Goal: Information Seeking & Learning: Learn about a topic

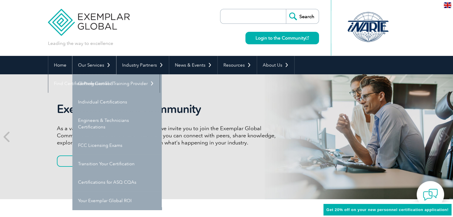
click at [92, 67] on link "Our Services" at bounding box center [94, 65] width 44 height 18
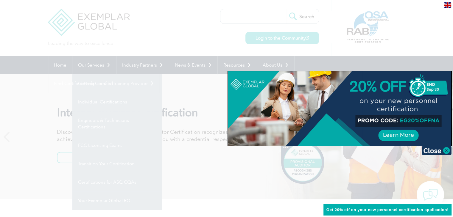
click at [20, 29] on div at bounding box center [226, 108] width 453 height 217
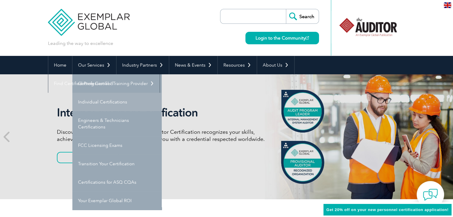
click at [125, 102] on link "Individual Certifications" at bounding box center [116, 102] width 89 height 18
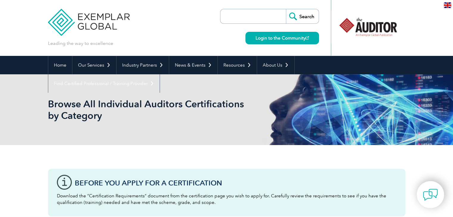
click at [244, 15] on input "search" at bounding box center [254, 16] width 63 height 14
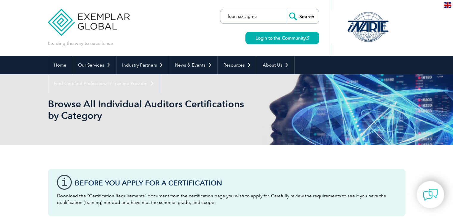
type input "lean six sigma"
click at [301, 15] on input "Search" at bounding box center [302, 16] width 33 height 14
